Goal: Information Seeking & Learning: Find specific fact

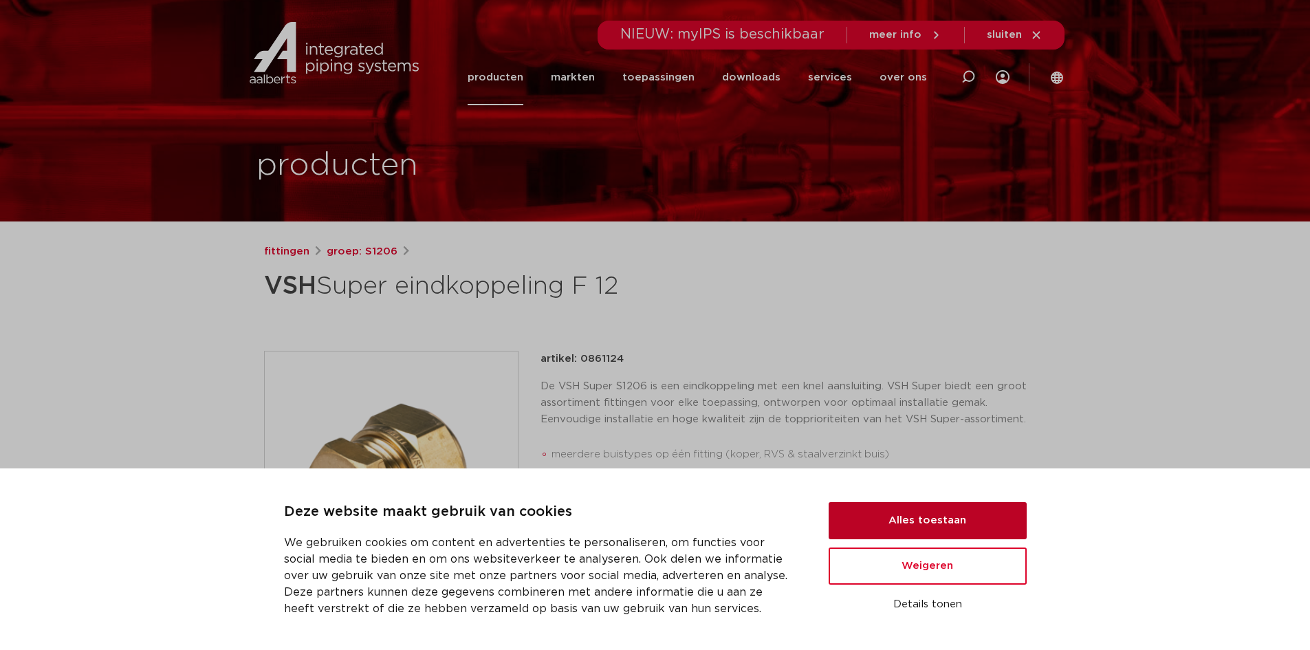
click at [952, 511] on button "Alles toestaan" at bounding box center [928, 520] width 198 height 37
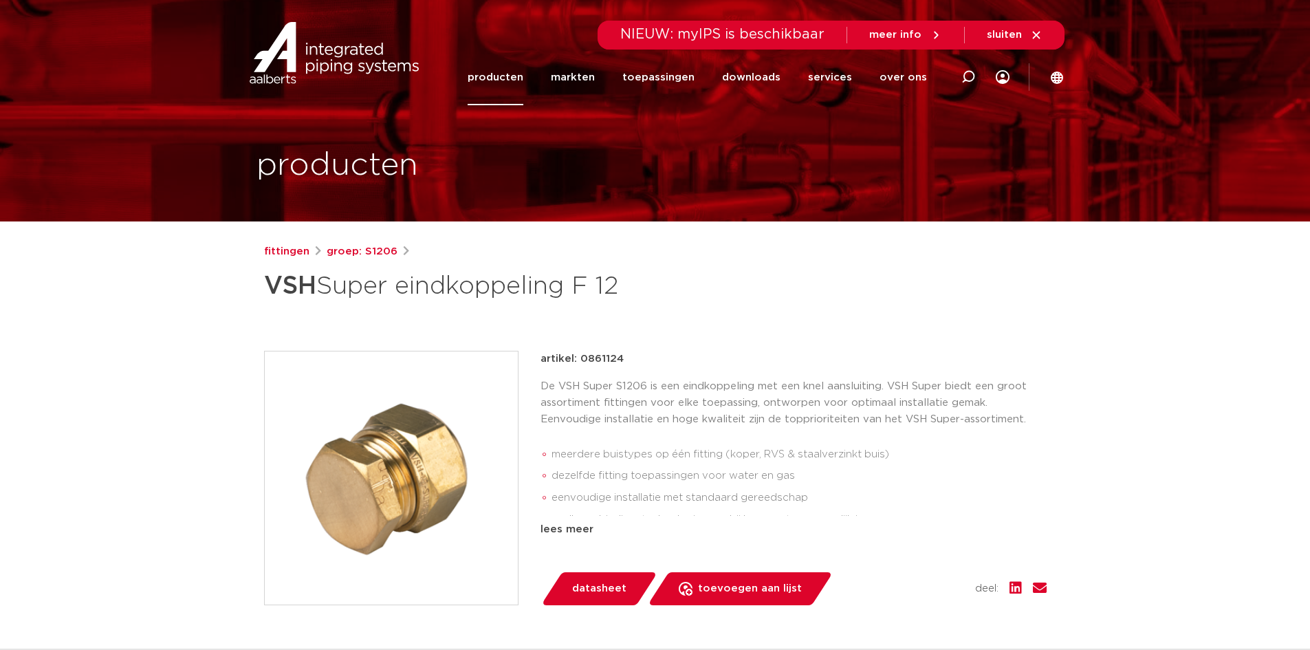
click at [501, 72] on link "producten" at bounding box center [496, 78] width 56 height 56
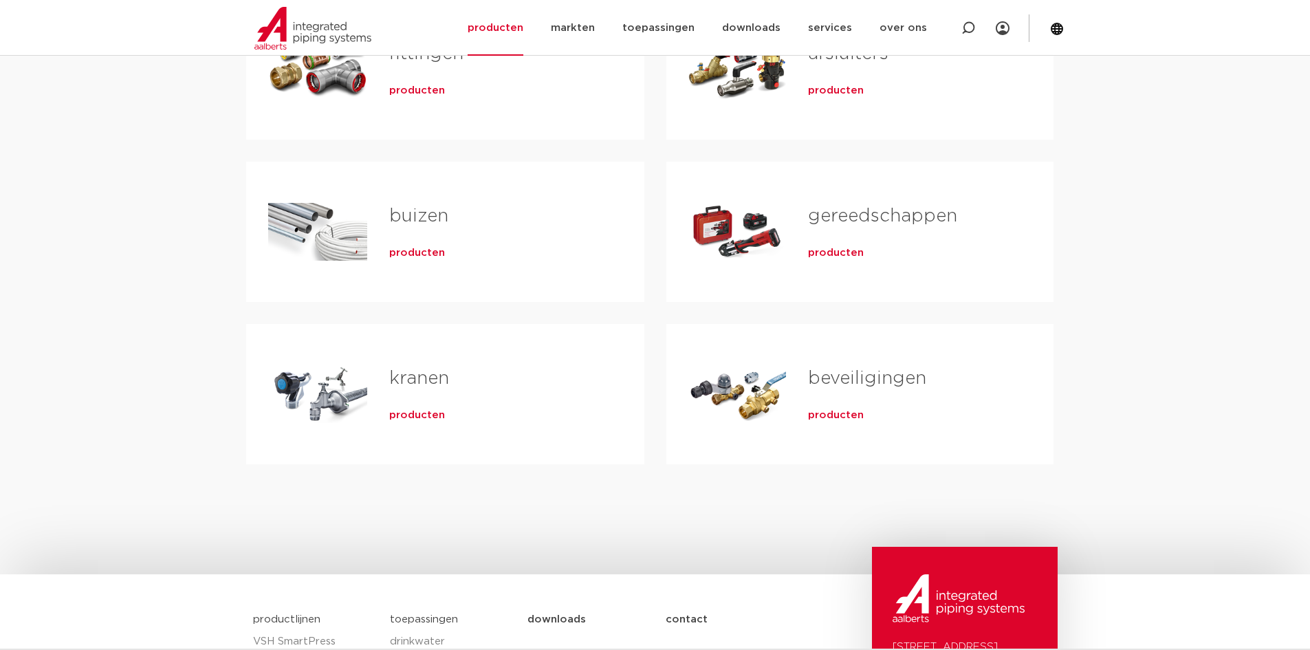
scroll to position [138, 0]
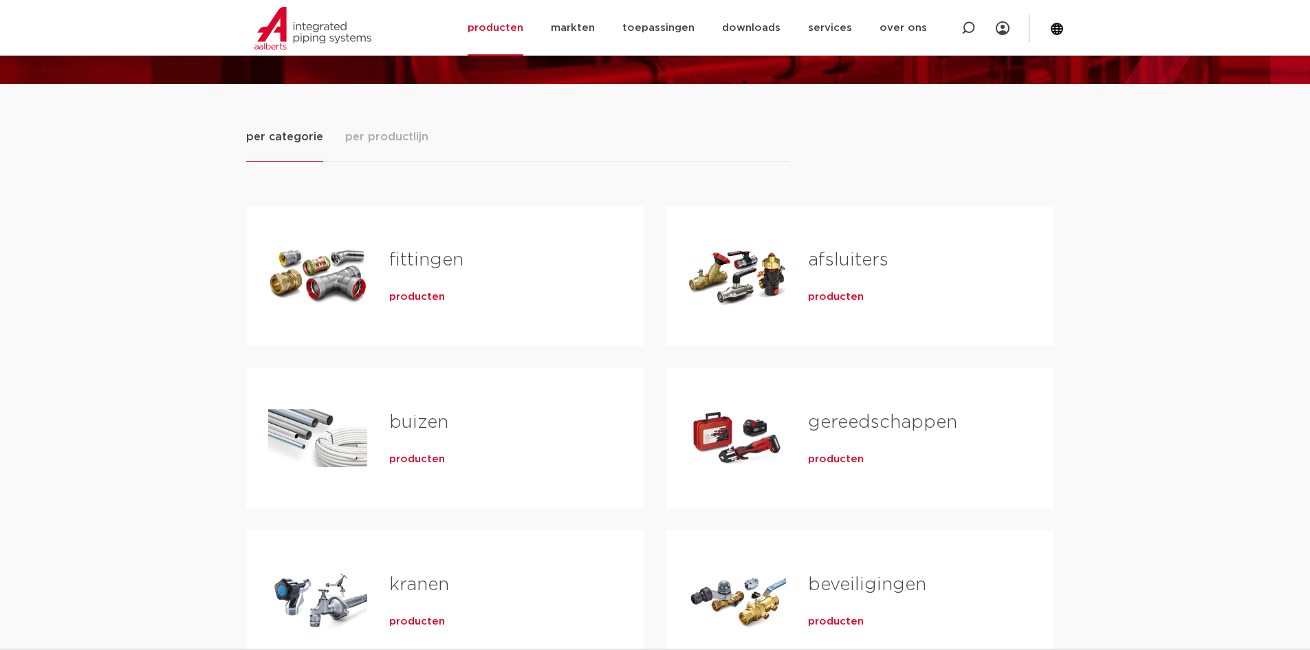
click at [426, 295] on span "producten" at bounding box center [417, 297] width 56 height 14
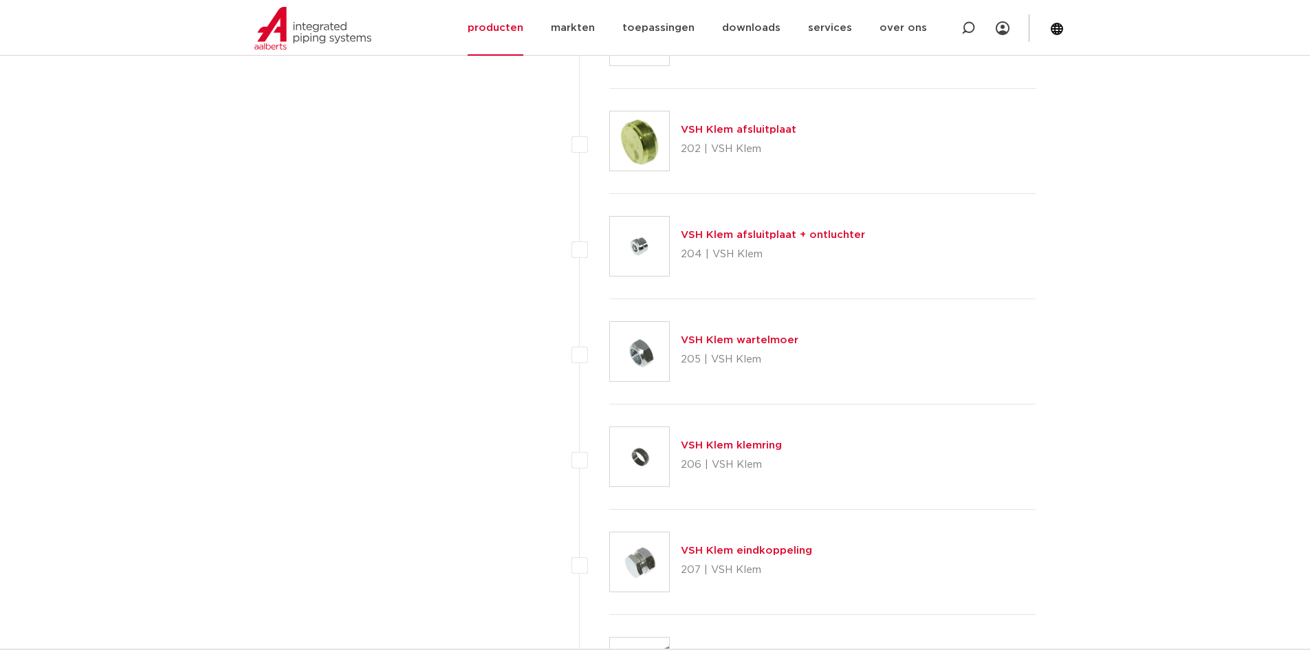
scroll to position [2544, 0]
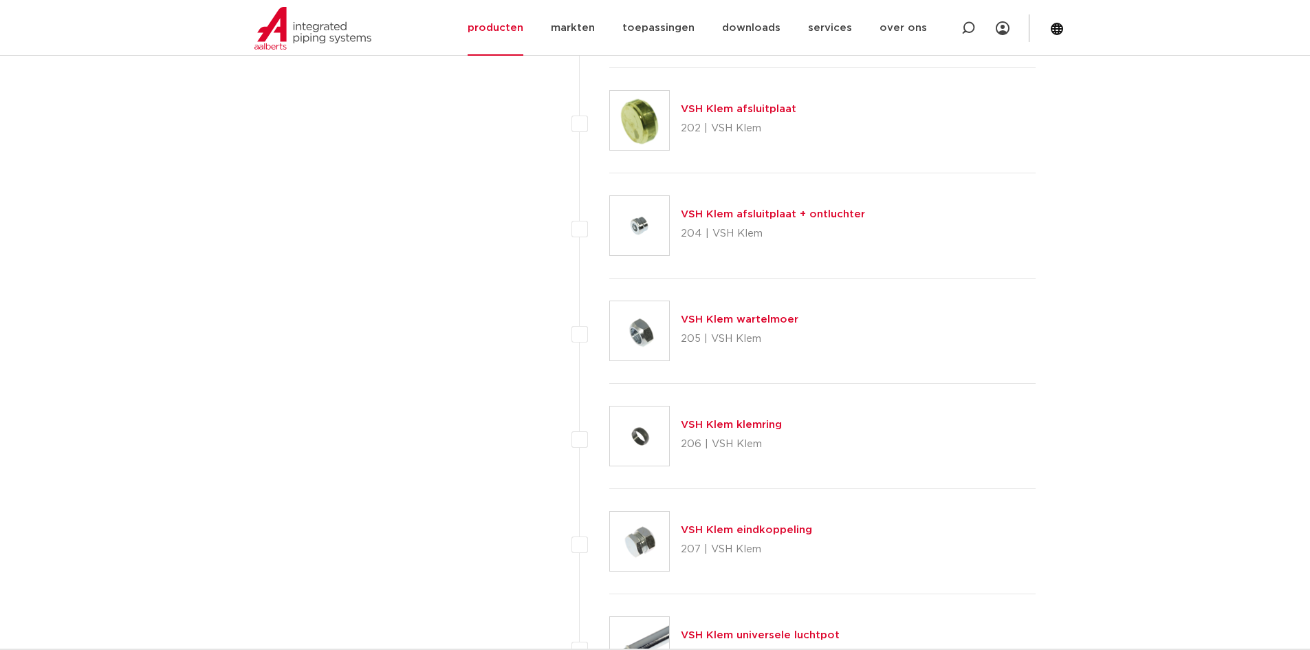
click at [787, 527] on link "VSH Klem eindkoppeling" at bounding box center [746, 530] width 131 height 10
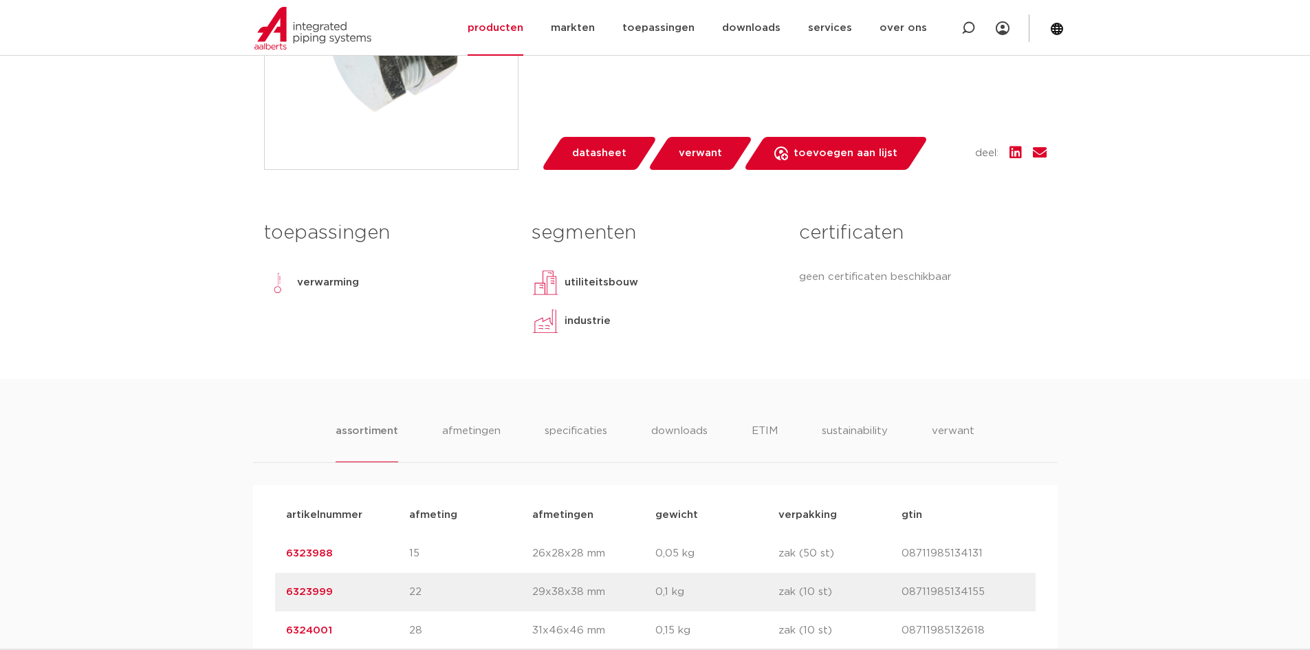
scroll to position [481, 0]
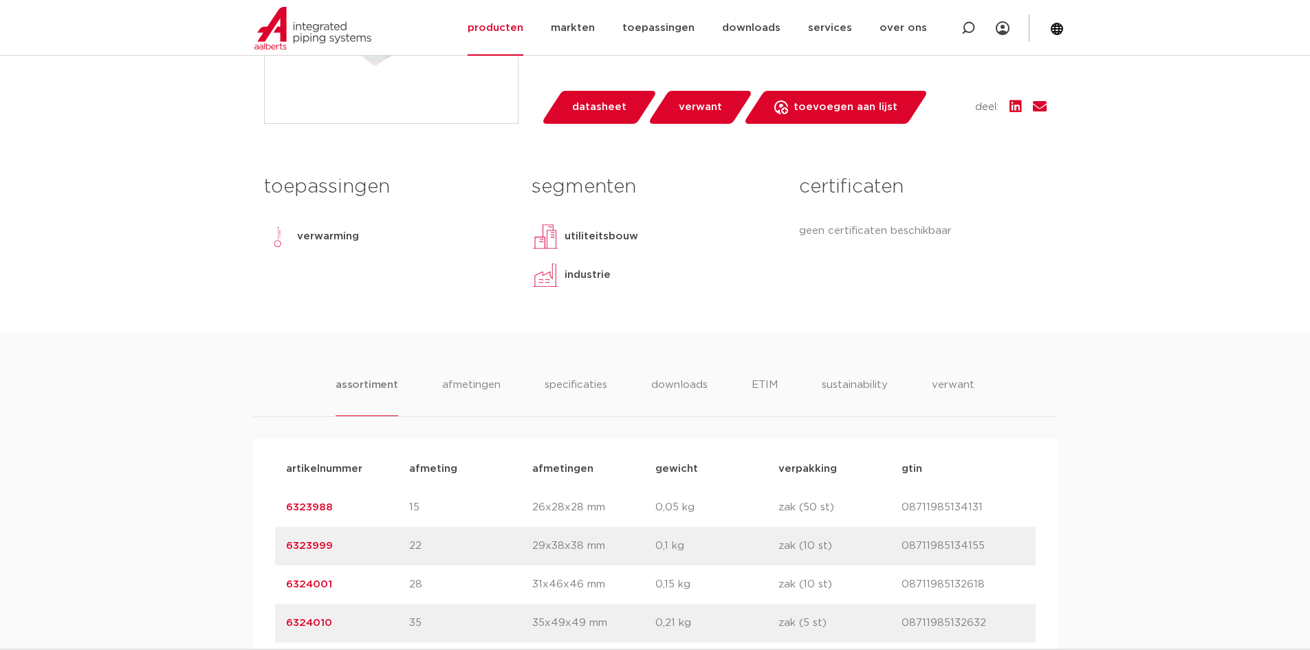
drag, startPoint x: 340, startPoint y: 510, endPoint x: 276, endPoint y: 509, distance: 64.0
click at [276, 509] on div "artikelnummer 6323988 afmeting 15 [GEOGRAPHIC_DATA] 26x28x28 mm gewicht 0,05 kg…" at bounding box center [655, 507] width 761 height 39
copy link "6323988"
drag, startPoint x: 347, startPoint y: 543, endPoint x: 277, endPoint y: 543, distance: 70.1
click at [277, 543] on div "artikelnummer 6323999 afmeting 22 [GEOGRAPHIC_DATA] 29x38x38 mm gewicht 0,1 kg …" at bounding box center [655, 546] width 761 height 39
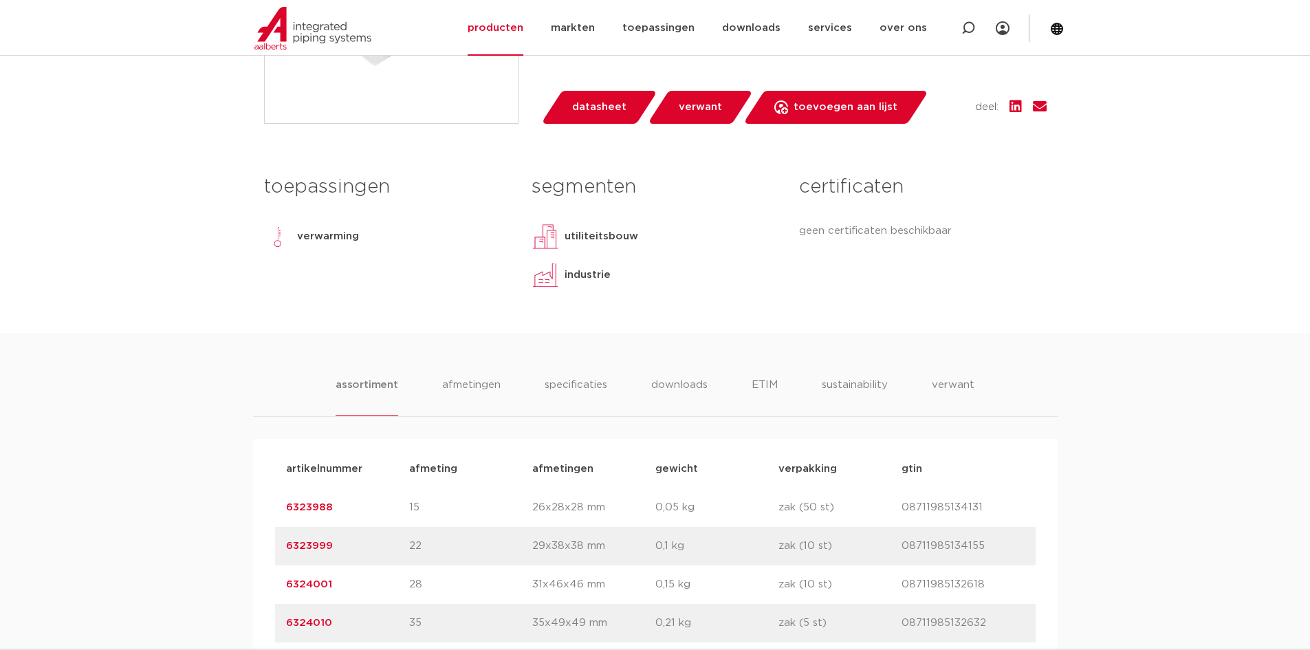
copy link "6323999"
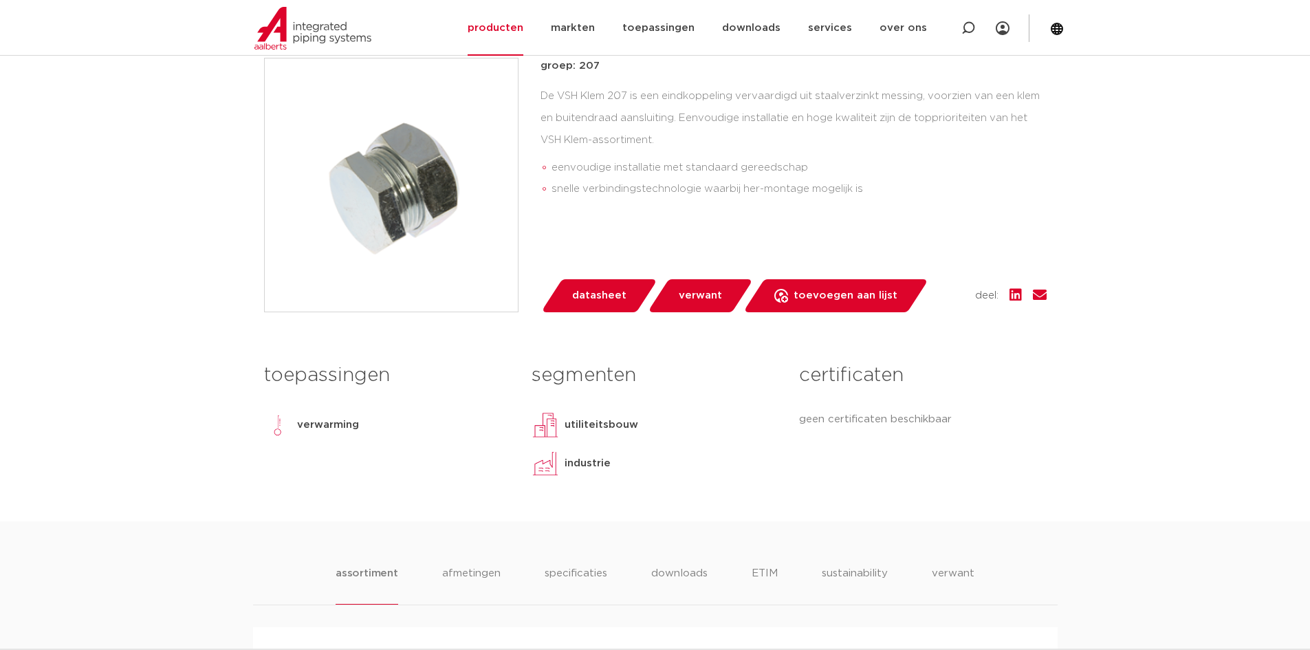
scroll to position [0, 0]
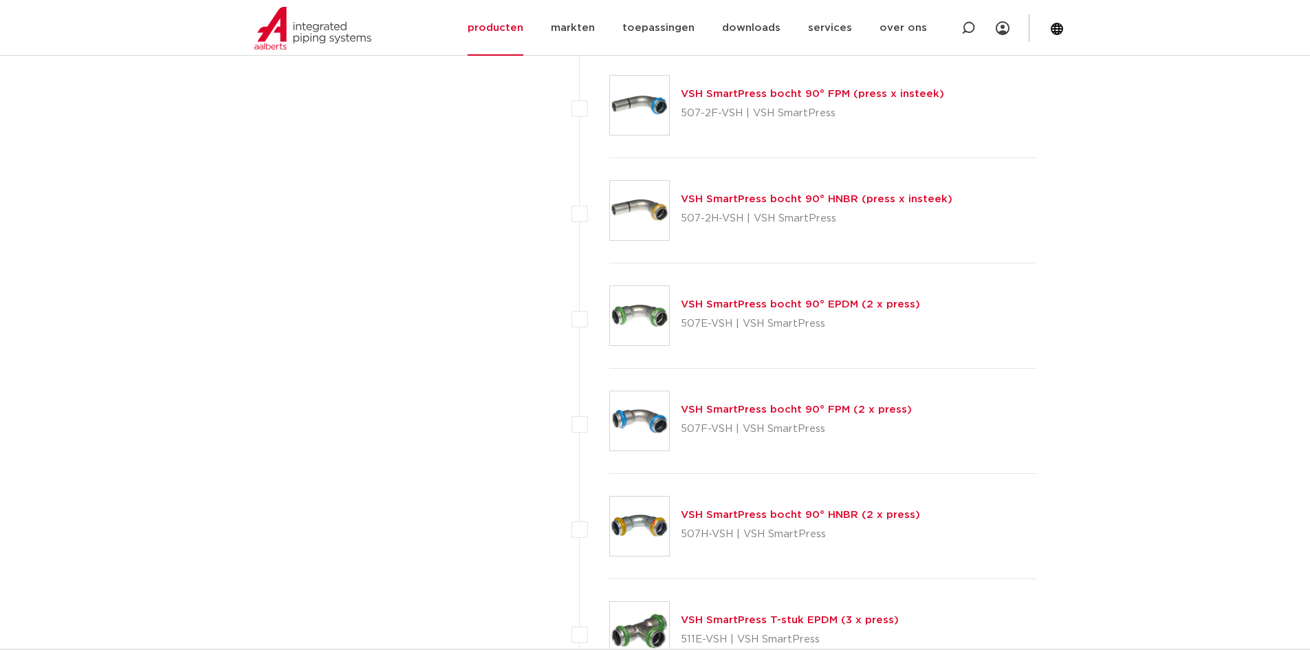
scroll to position [5776, 0]
